Goal: Check status: Check status

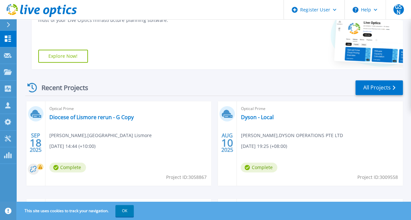
scroll to position [163, 0]
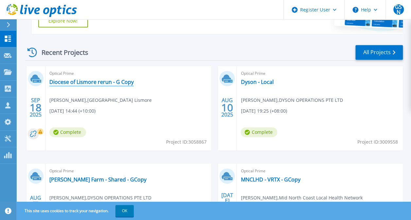
click at [109, 83] on link "Diocese of Lismore rerun - G Copy" at bounding box center [91, 82] width 84 height 7
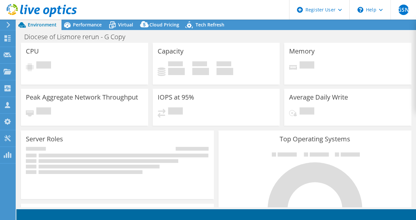
select select "Australia"
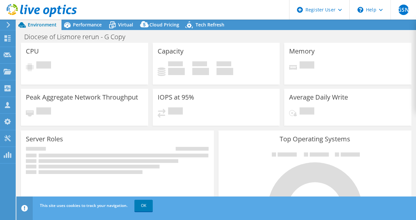
select select "Australia"
select select "AUD"
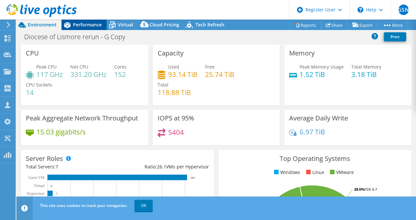
click at [82, 20] on div "Performance" at bounding box center [83, 25] width 45 height 10
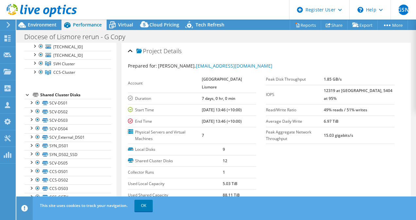
scroll to position [15, 0]
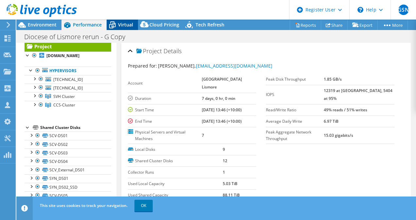
click at [122, 26] on span "Virtual" at bounding box center [125, 25] width 15 height 6
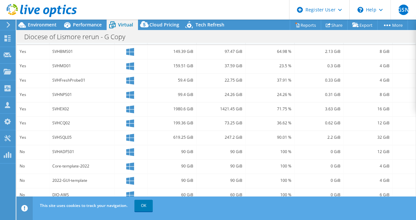
scroll to position [220, 0]
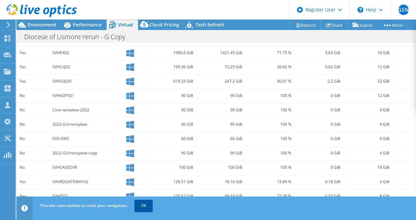
click at [145, 205] on link "OK" at bounding box center [143, 206] width 18 height 12
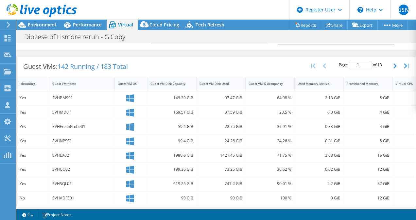
scroll to position [89, 0]
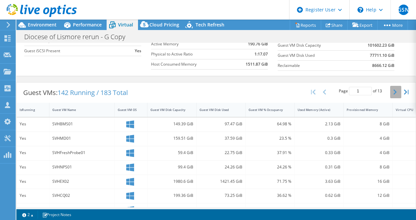
click at [394, 93] on button "button" at bounding box center [395, 92] width 11 height 12
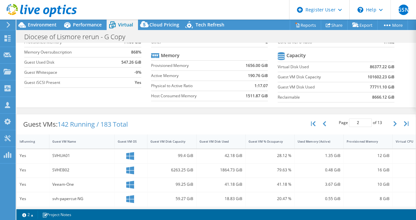
scroll to position [56, 0]
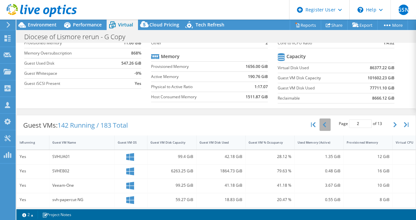
click at [319, 122] on button "button" at bounding box center [324, 125] width 11 height 12
type input "1"
click at [222, 143] on div "Guest VM Disk Used" at bounding box center [216, 143] width 35 height 4
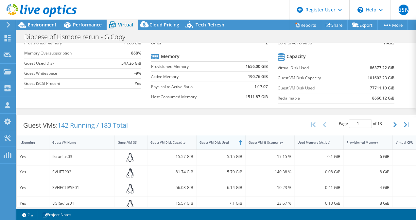
click at [222, 143] on div "Guest VM Disk Used" at bounding box center [216, 143] width 35 height 4
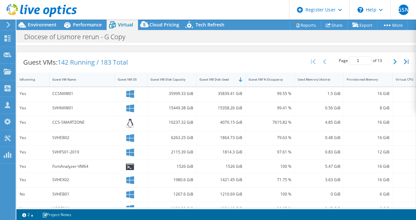
scroll to position [122, 0]
